Goal: Information Seeking & Learning: Find specific fact

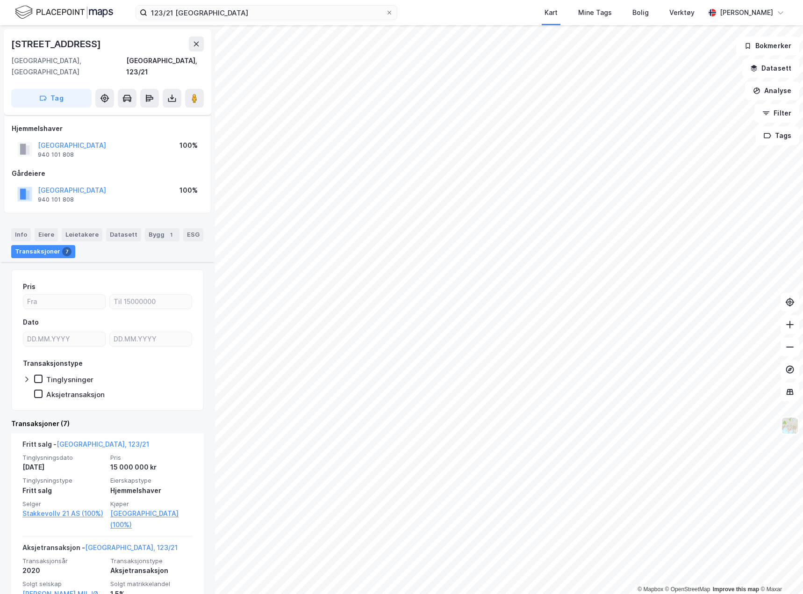
scroll to position [187, 0]
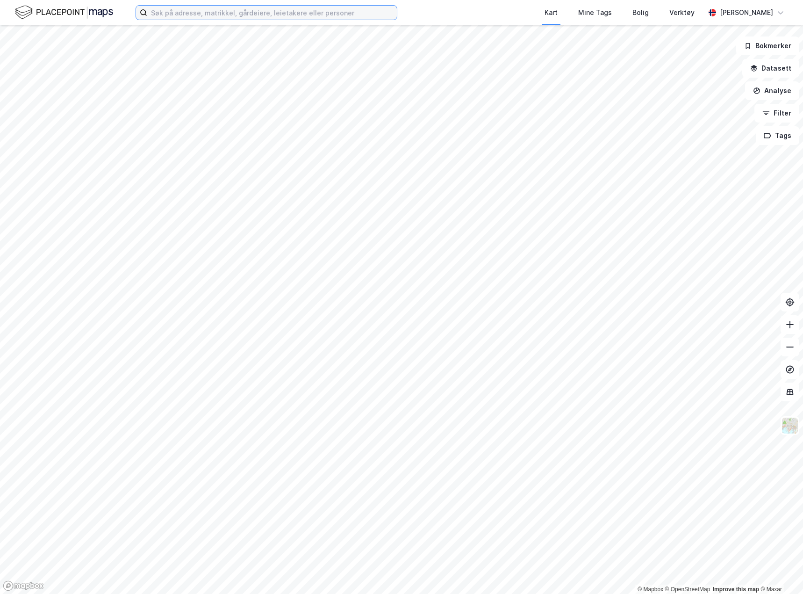
click at [179, 16] on input at bounding box center [272, 13] width 250 height 14
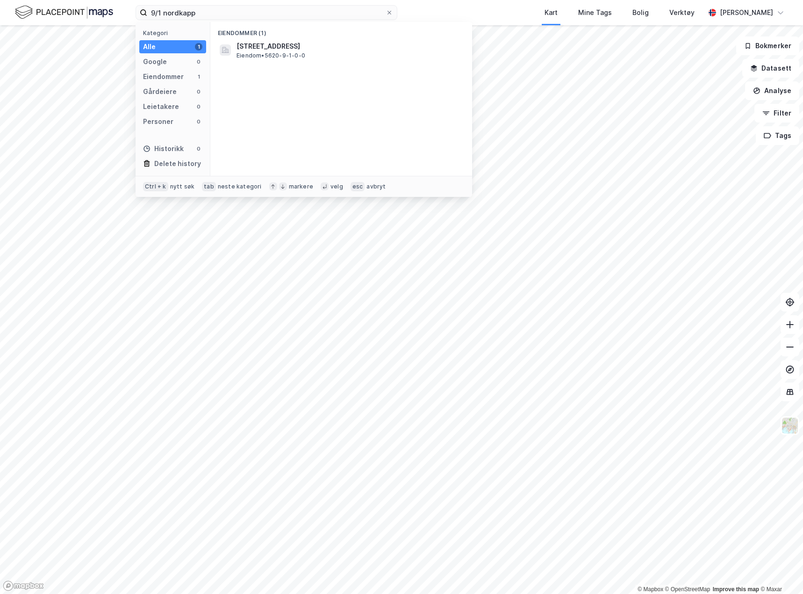
click at [260, 62] on div "Eiendommer (1) Elvebakken 9, 9750, HONNINGSVÅG, NORDKAPP Eiendom • 5620-9-1-0-0" at bounding box center [341, 99] width 262 height 154
click at [263, 53] on span "Eiendom • 5620-9-1-0-0" at bounding box center [271, 55] width 69 height 7
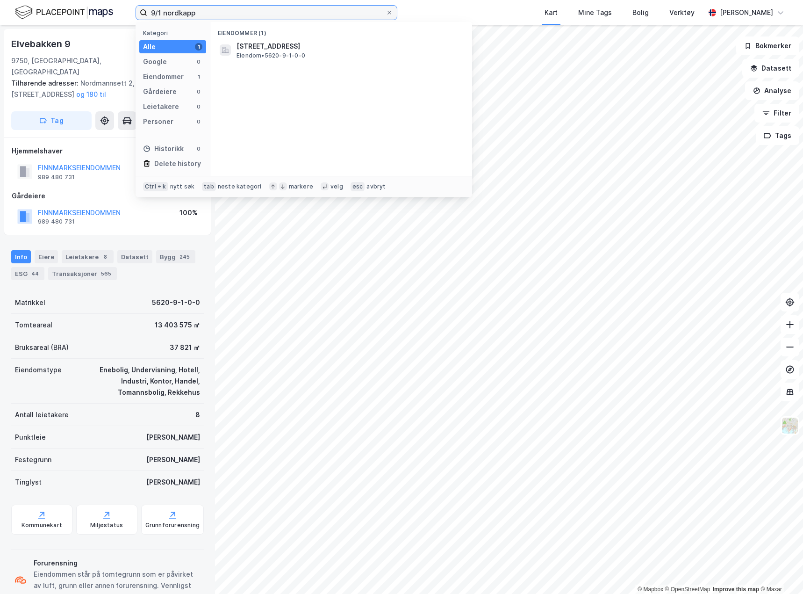
drag, startPoint x: 192, startPoint y: 11, endPoint x: 153, endPoint y: 15, distance: 38.5
click at [153, 15] on input "9/1 nordkapp" at bounding box center [266, 13] width 238 height 14
click at [166, 14] on input "9/1 nordkapp" at bounding box center [266, 13] width 238 height 14
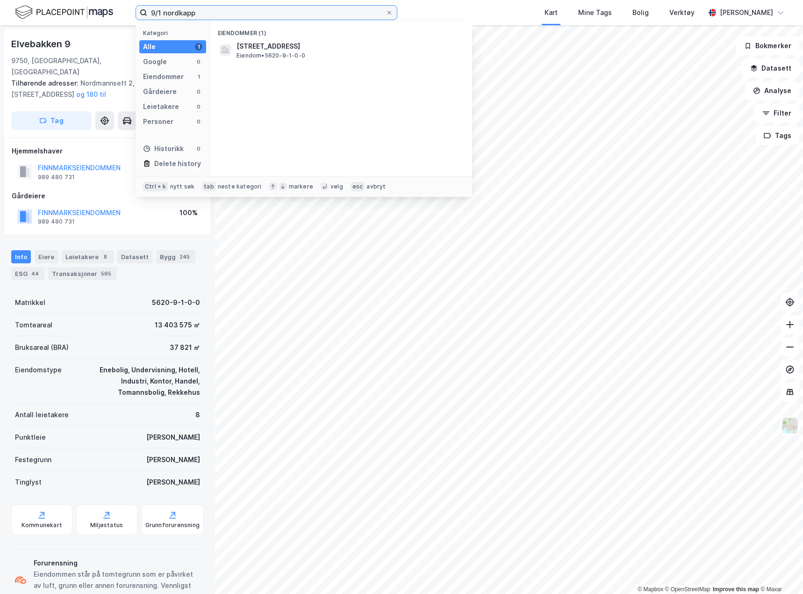
click at [165, 13] on input "9/1 nordkapp" at bounding box center [266, 13] width 238 height 14
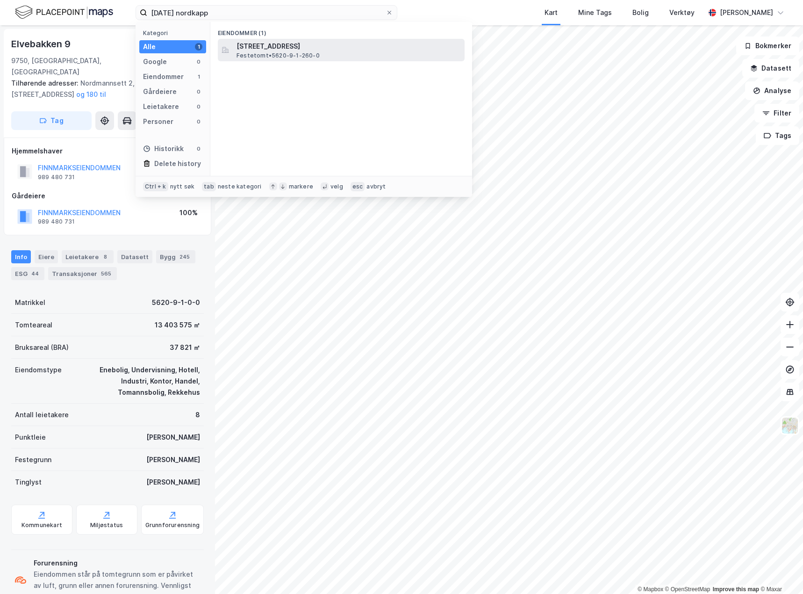
click at [331, 42] on span "Nordkappveien 28B, 9750, HONNINGSVÅG, NORDKAPP" at bounding box center [349, 46] width 224 height 11
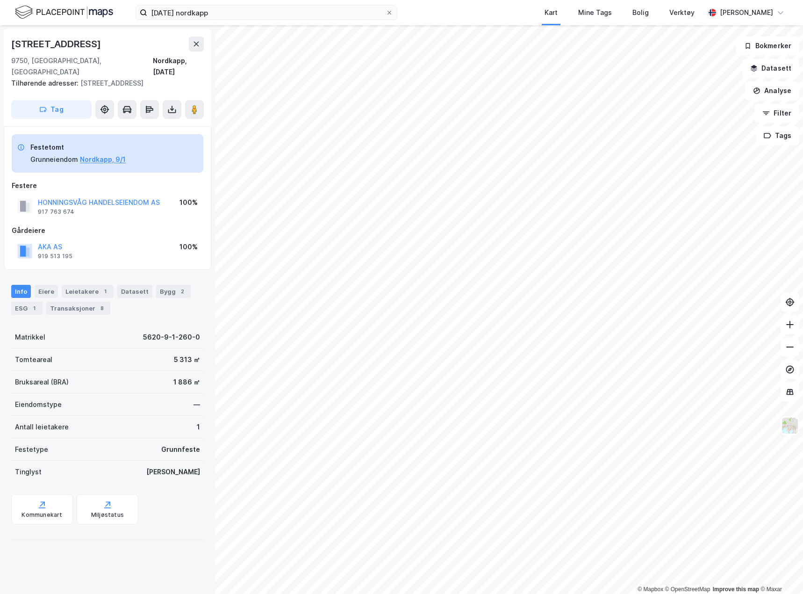
click at [236, 21] on div "9/1/260 nordkapp Kart Mine Tags Bolig Verktøy Caroline Scherman" at bounding box center [401, 12] width 803 height 25
click at [236, 15] on input "9/1/260 nordkapp" at bounding box center [266, 13] width 238 height 14
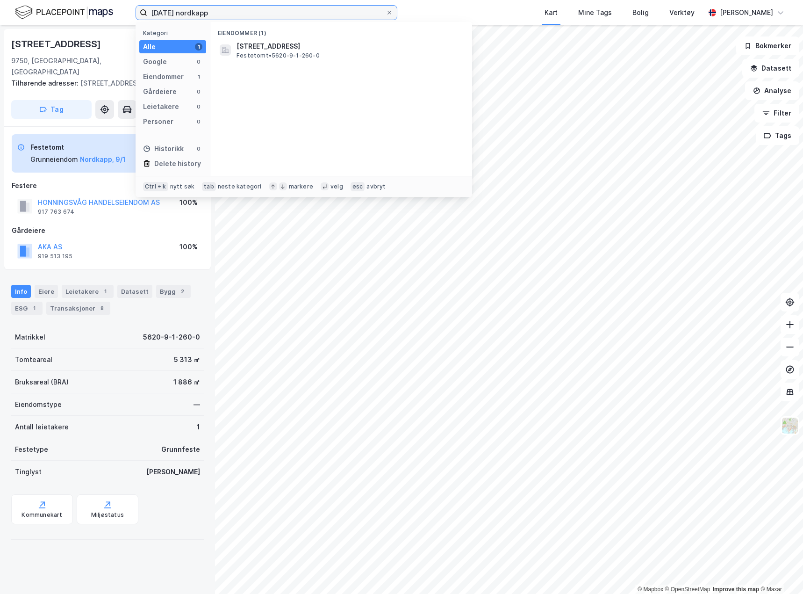
click at [236, 15] on input "9/1/260 nordkapp" at bounding box center [266, 13] width 238 height 14
type input "47/460 balsfjord"
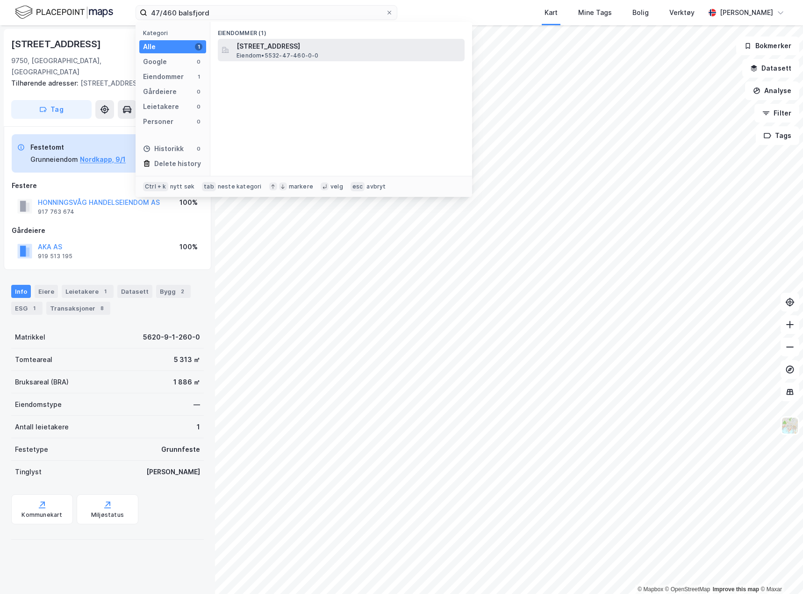
click at [311, 58] on span "Eiendom • 5532-47-460-0-0" at bounding box center [278, 55] width 82 height 7
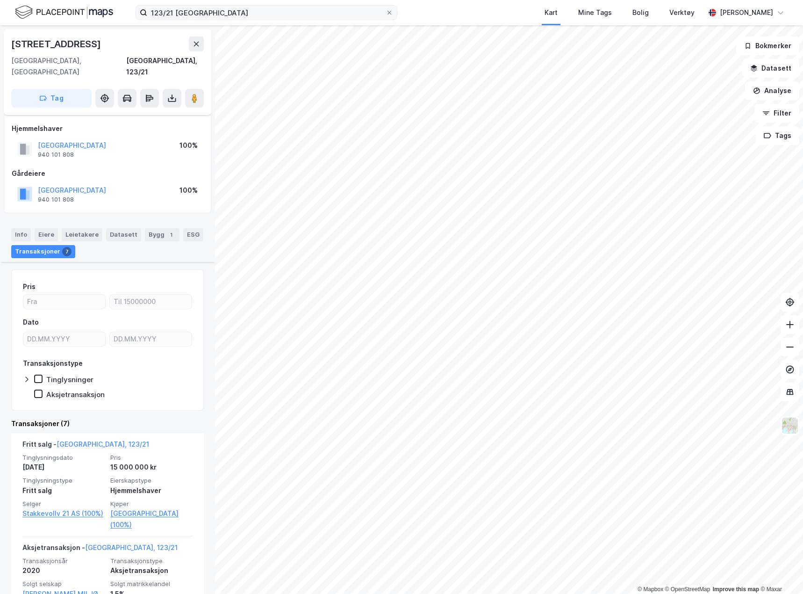
scroll to position [187, 0]
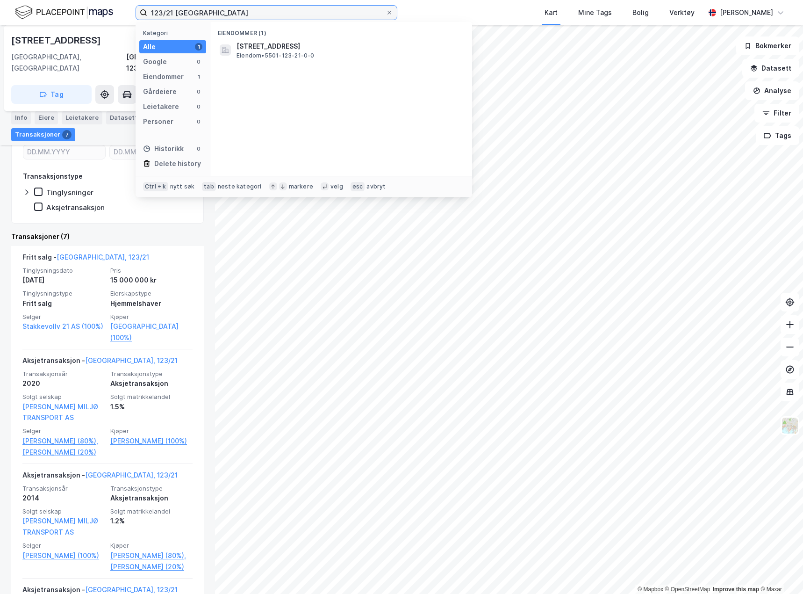
click at [188, 16] on input "123/21 [GEOGRAPHIC_DATA]" at bounding box center [266, 13] width 238 height 14
type input "103/1448 fauske"
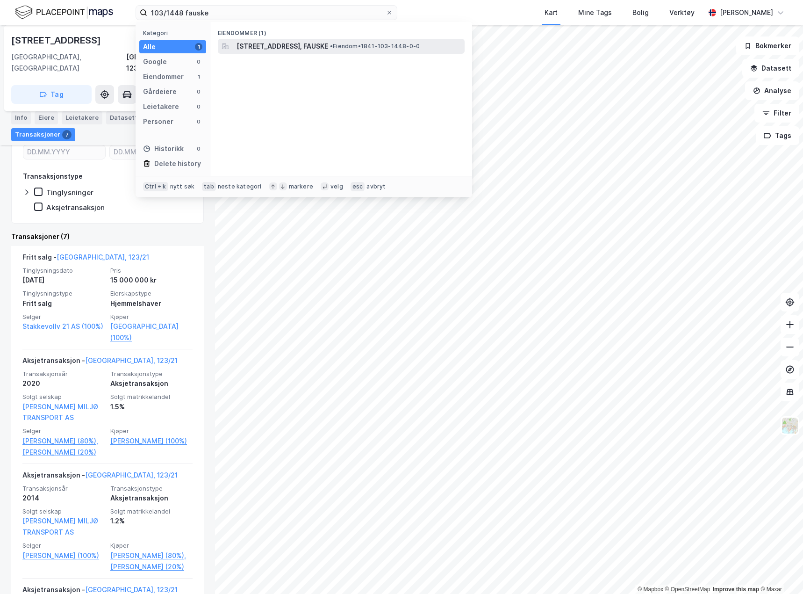
click at [384, 44] on span "• Eiendom • 1841-103-1448-0-0" at bounding box center [375, 46] width 90 height 7
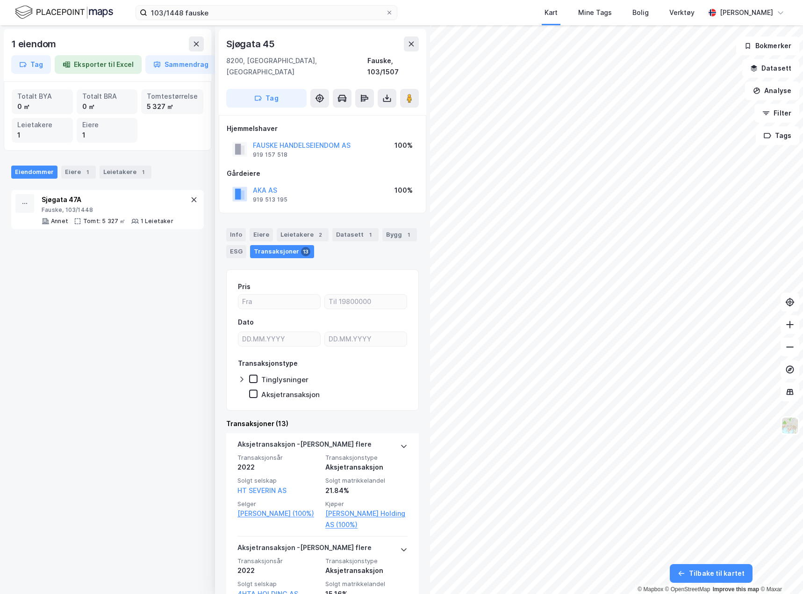
click at [248, 43] on div "Sjøgata 45" at bounding box center [251, 43] width 50 height 15
copy div "Sjøgata 45"
